Goal: Task Accomplishment & Management: Use online tool/utility

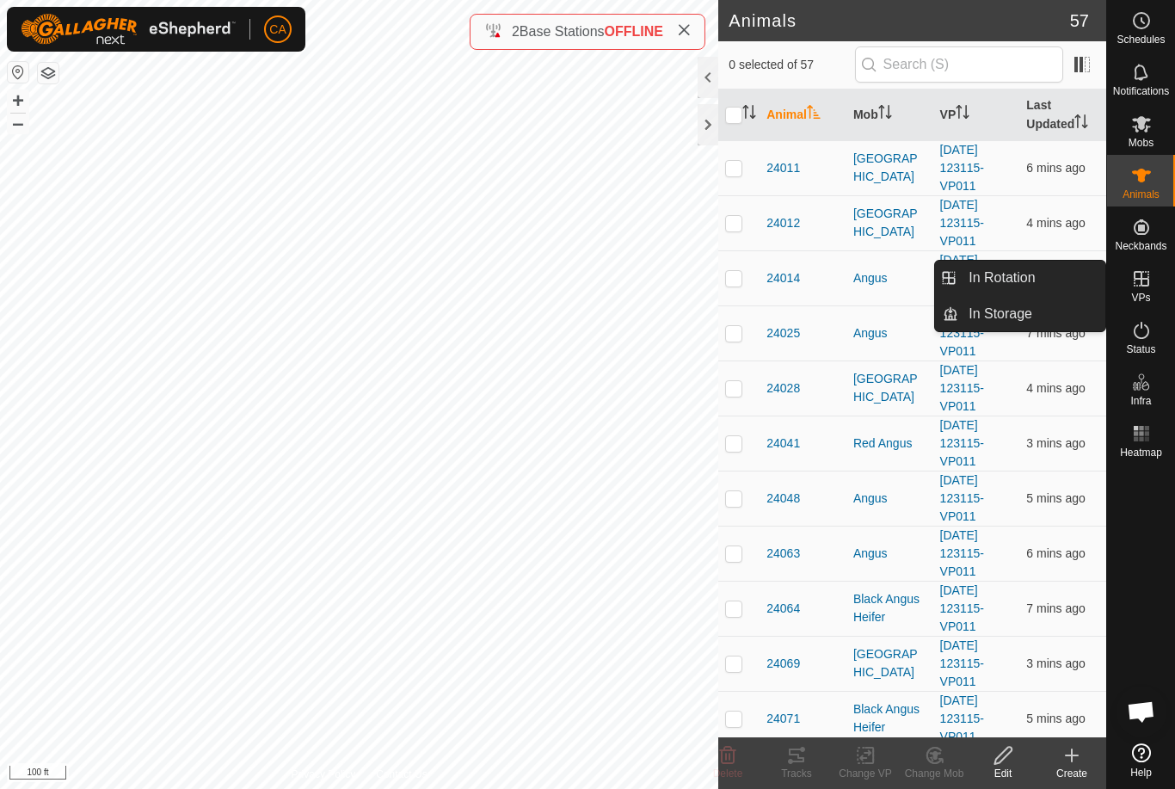
click at [1049, 274] on link "In Rotation" at bounding box center [1032, 278] width 147 height 34
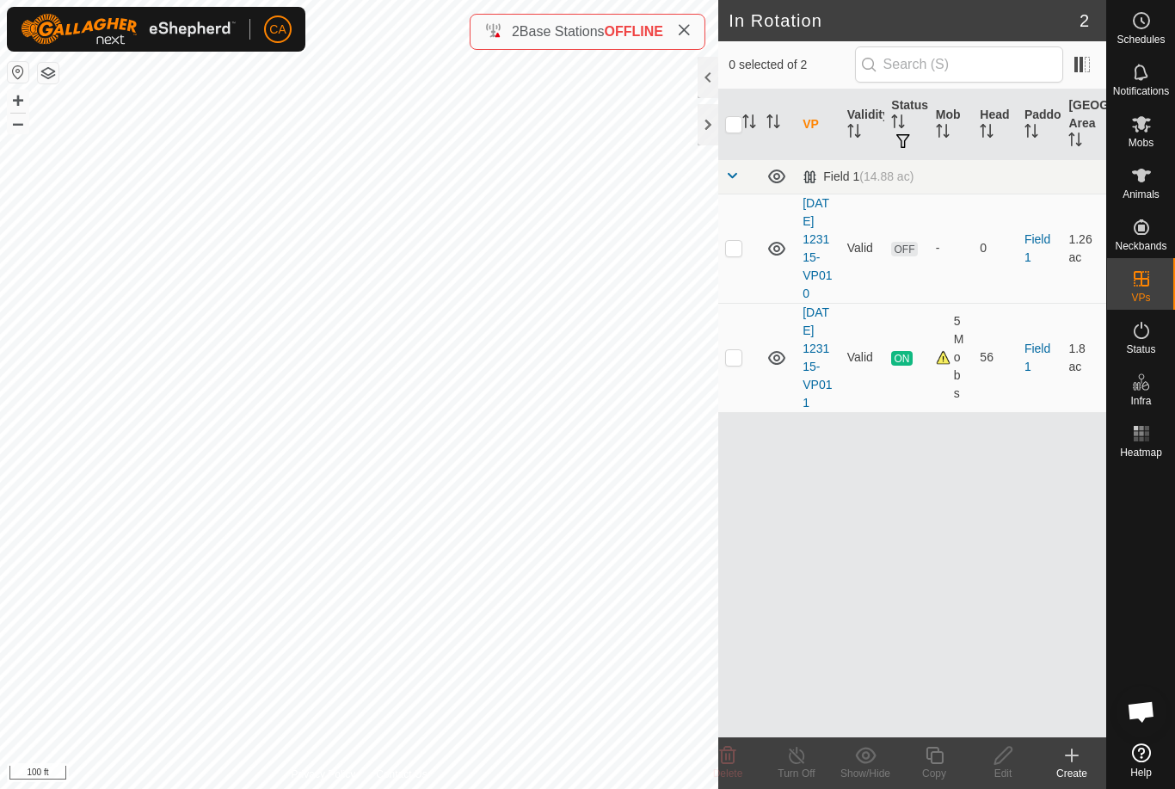
click at [740, 264] on td at bounding box center [738, 248] width 41 height 109
click at [736, 762] on icon at bounding box center [728, 755] width 21 height 21
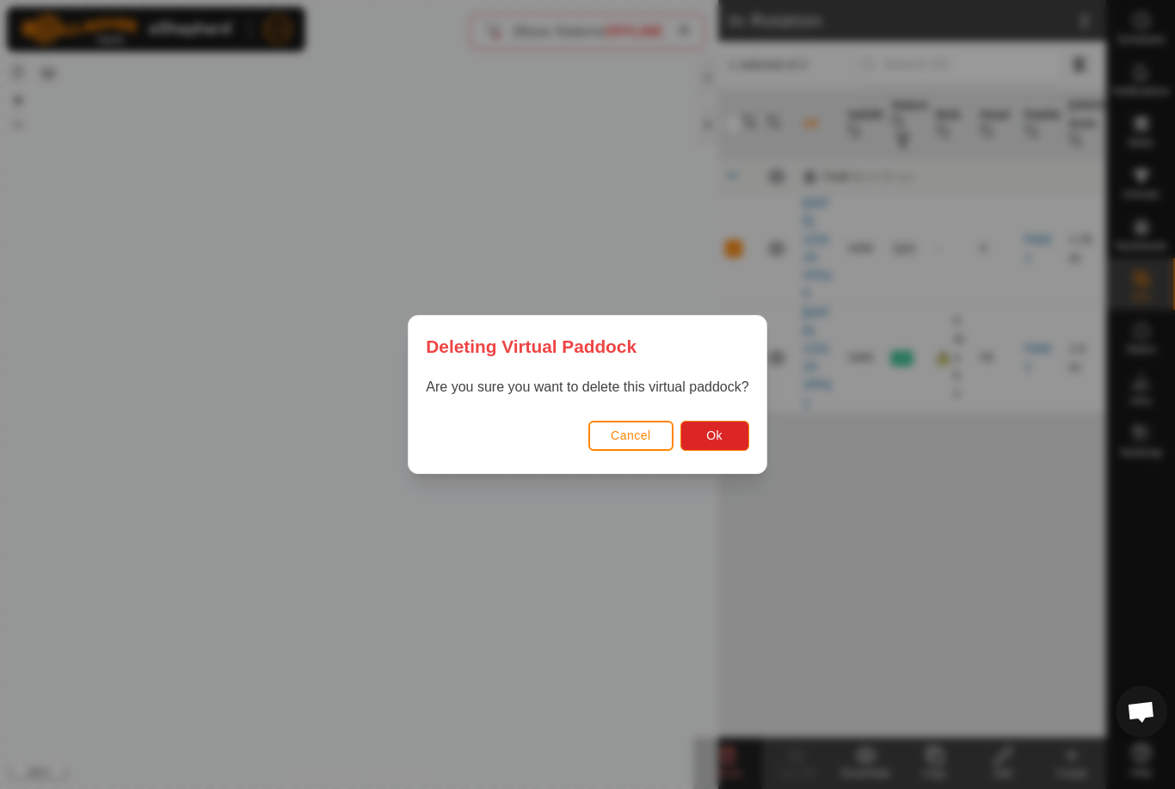
click at [725, 443] on button "Ok" at bounding box center [715, 436] width 69 height 30
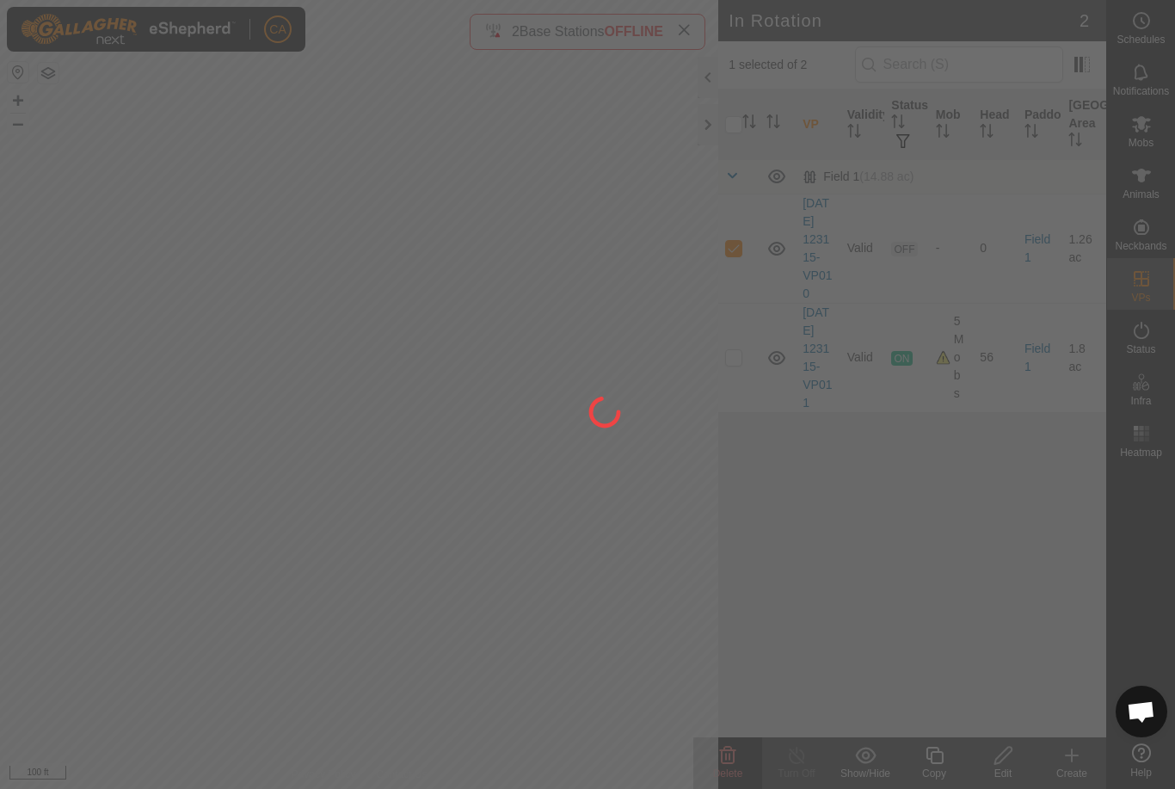
checkbox input "false"
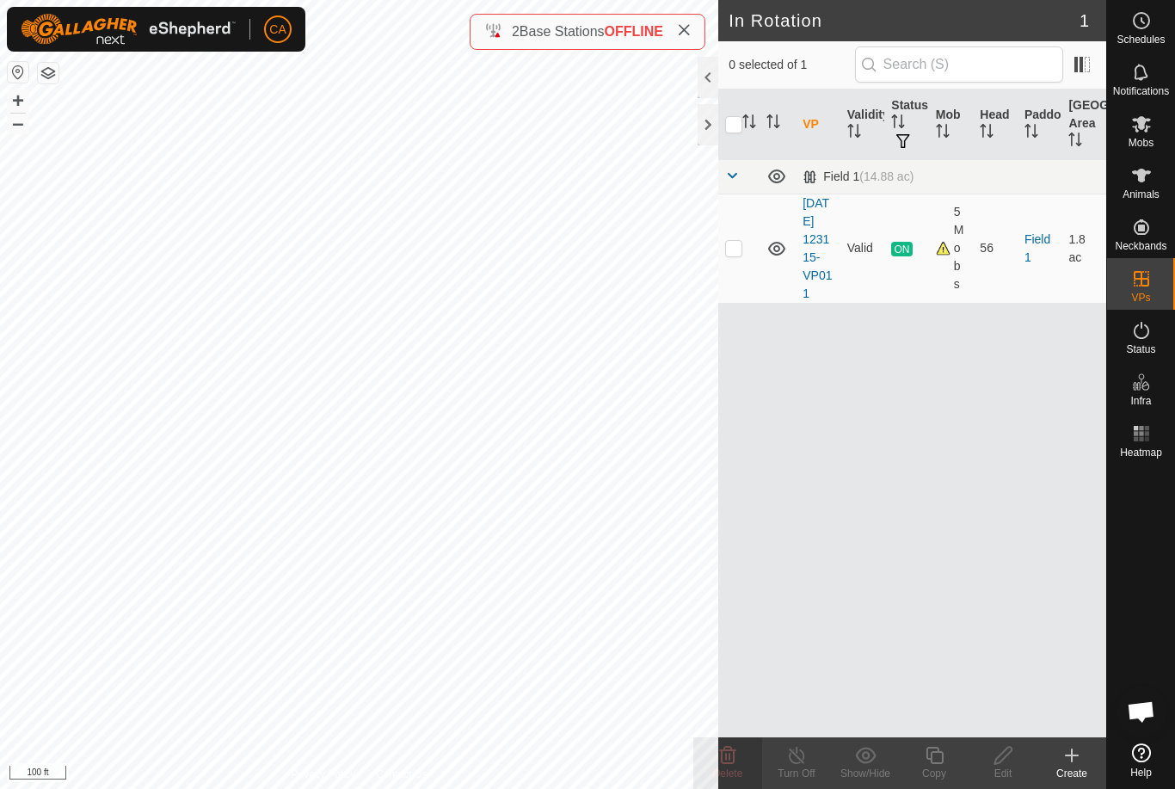
click at [747, 250] on td at bounding box center [738, 248] width 41 height 109
checkbox input "true"
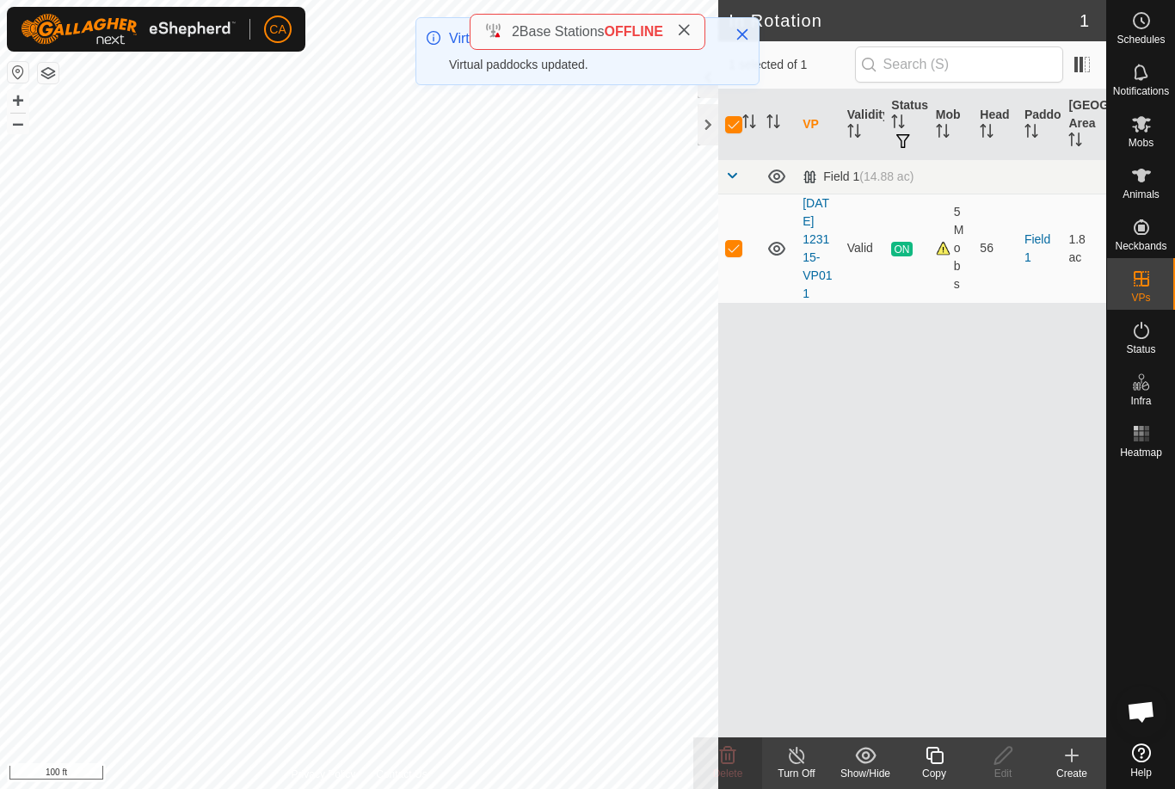
click at [945, 762] on icon at bounding box center [935, 755] width 22 height 21
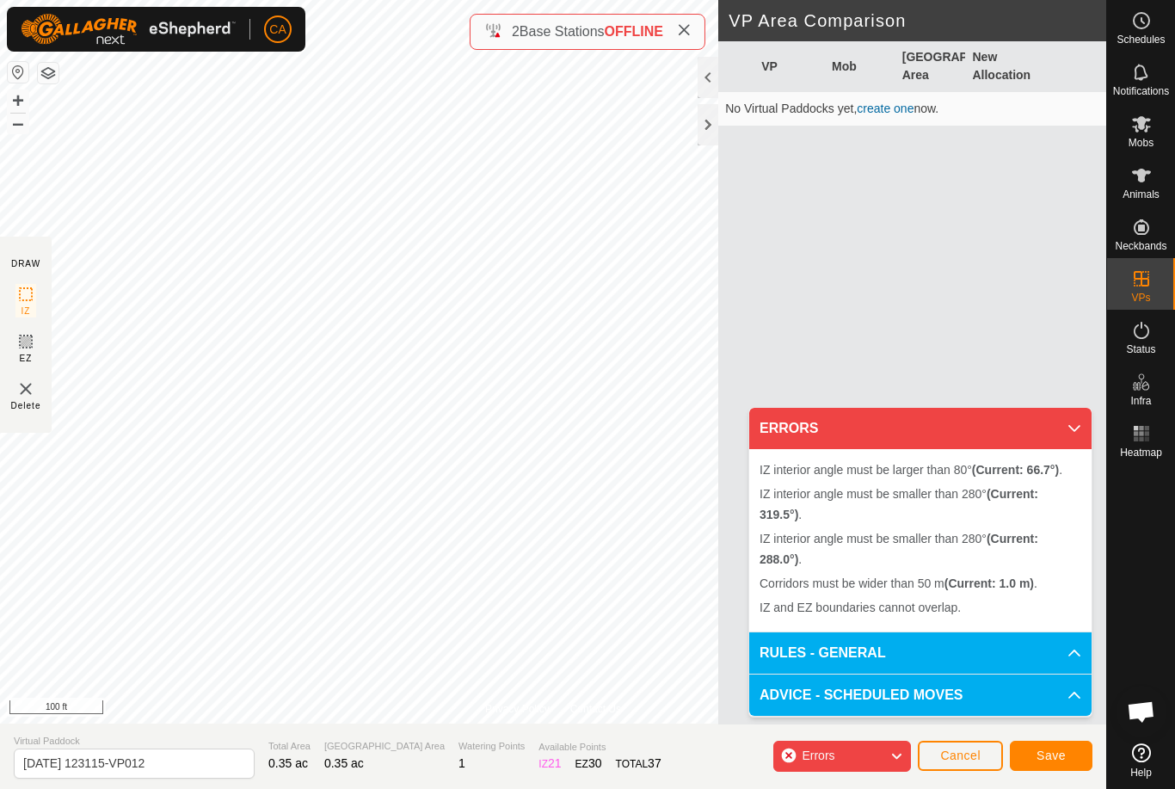
click at [963, 758] on span "Cancel" at bounding box center [960, 756] width 40 height 14
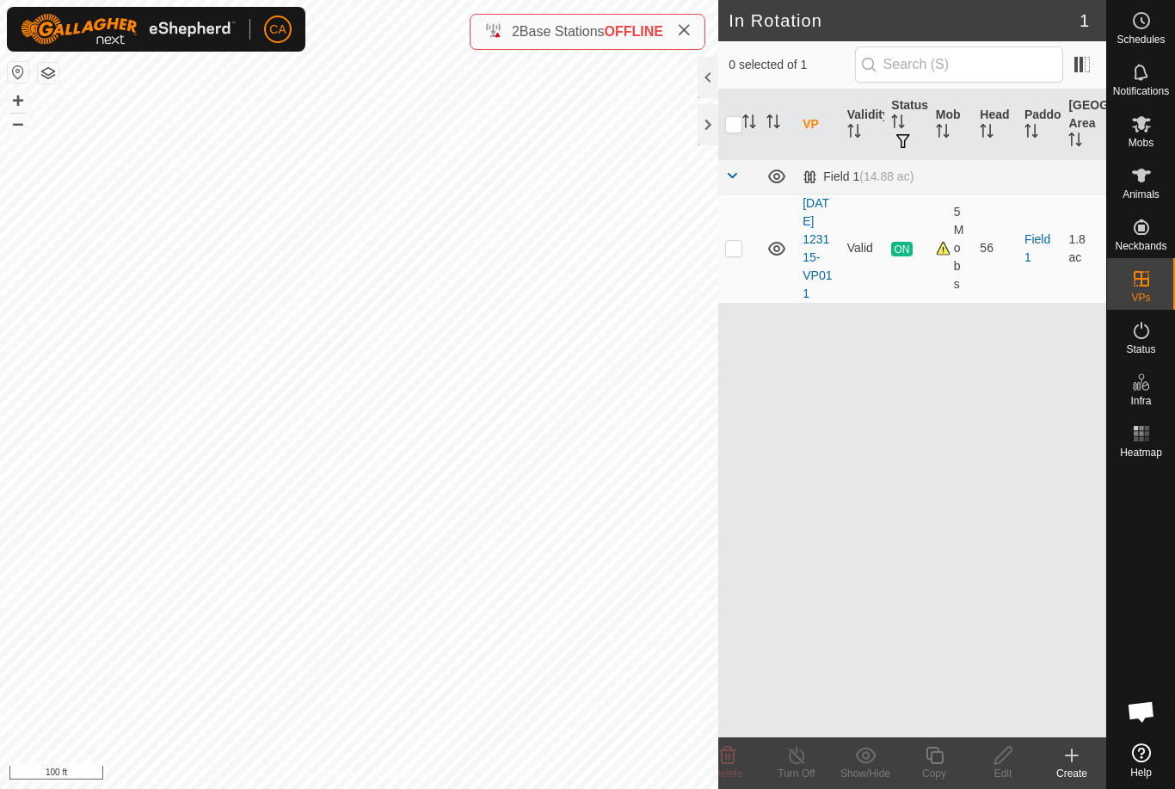
click at [726, 251] on p-checkbox at bounding box center [733, 248] width 17 height 14
checkbox input "true"
click at [940, 771] on div "Copy" at bounding box center [934, 773] width 69 height 15
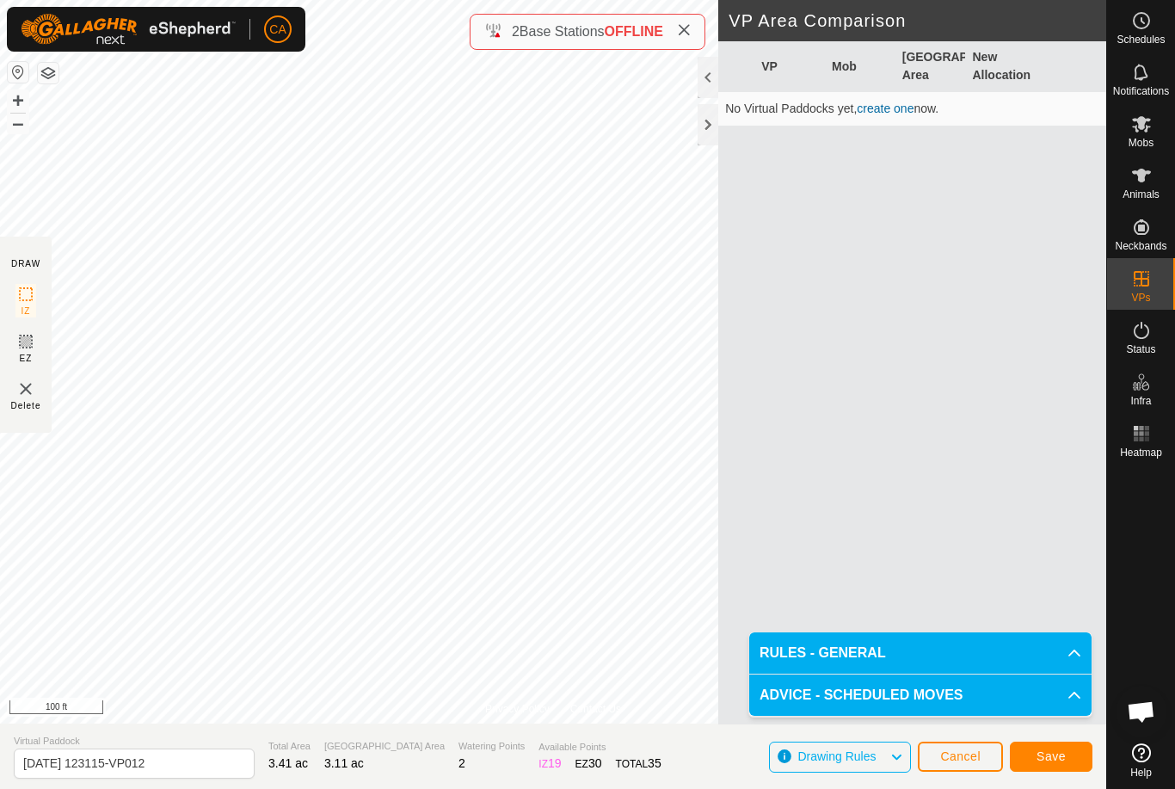
click at [1047, 758] on span "Save" at bounding box center [1051, 756] width 29 height 14
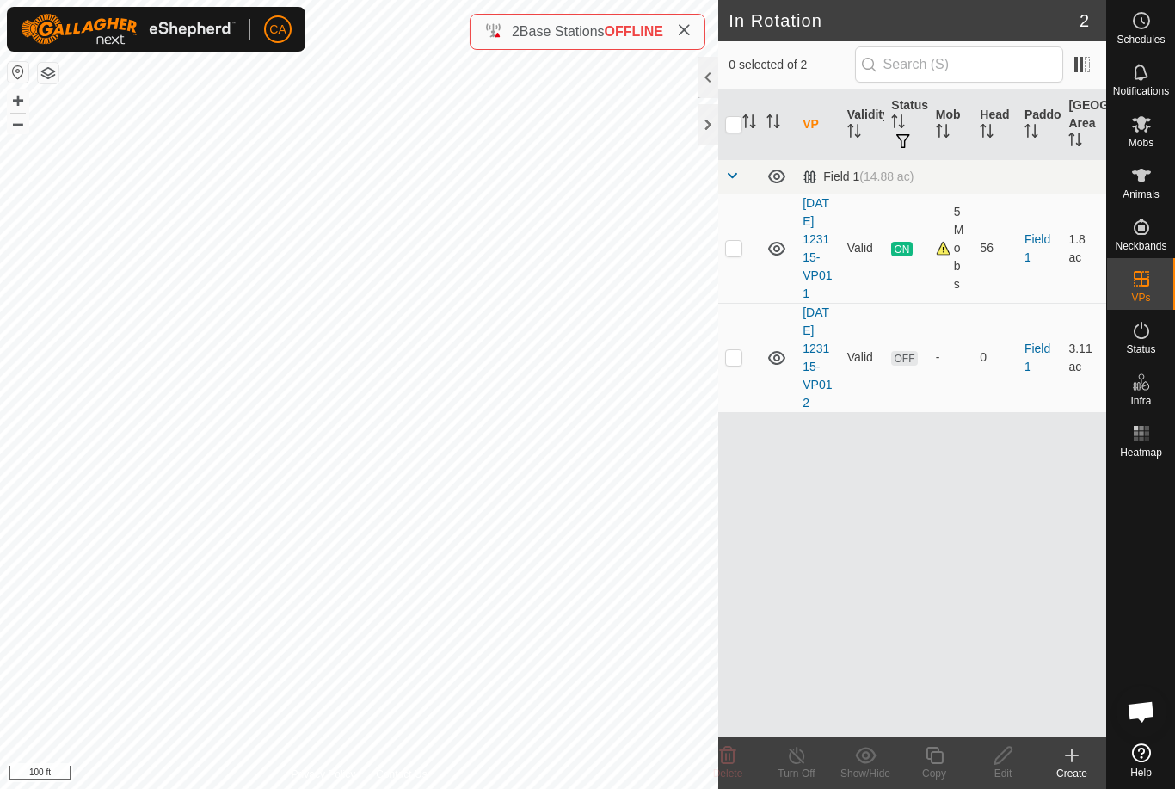
click at [737, 370] on td at bounding box center [738, 357] width 41 height 109
checkbox input "true"
click at [1001, 761] on icon at bounding box center [1003, 755] width 17 height 17
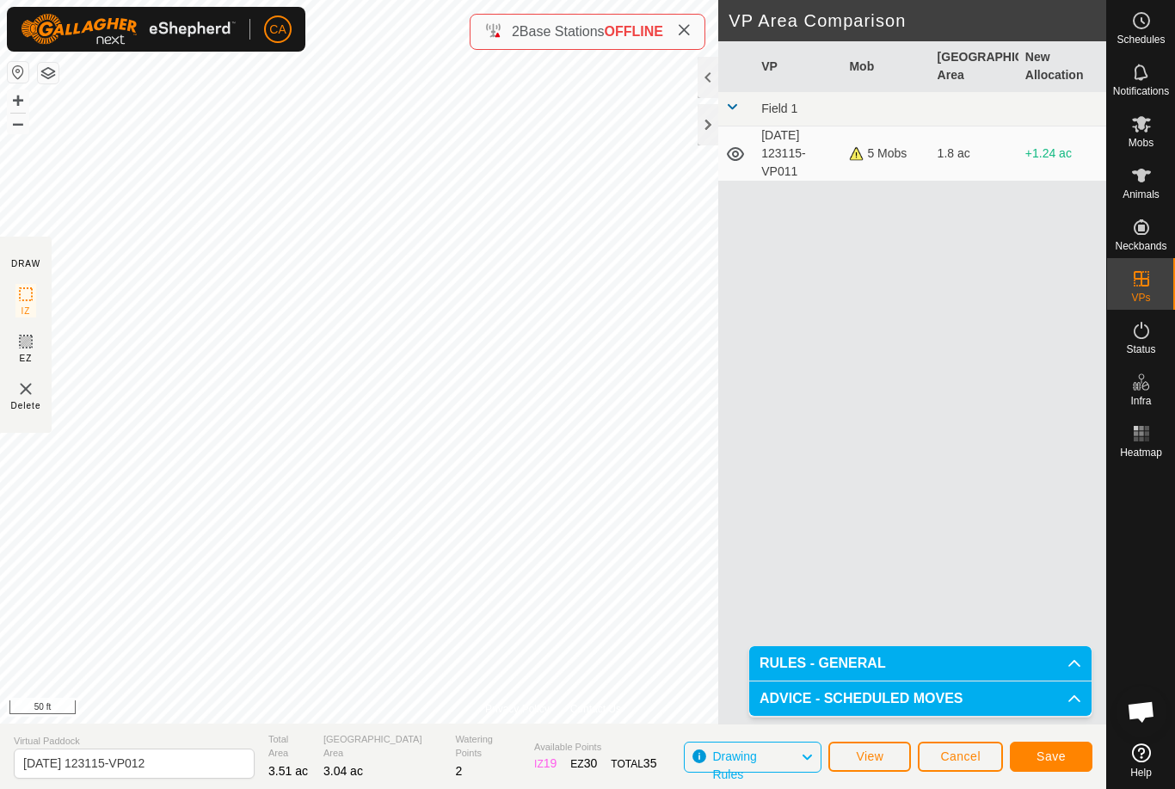
click at [1061, 767] on button "Save" at bounding box center [1051, 757] width 83 height 30
